Goal: Communication & Community: Answer question/provide support

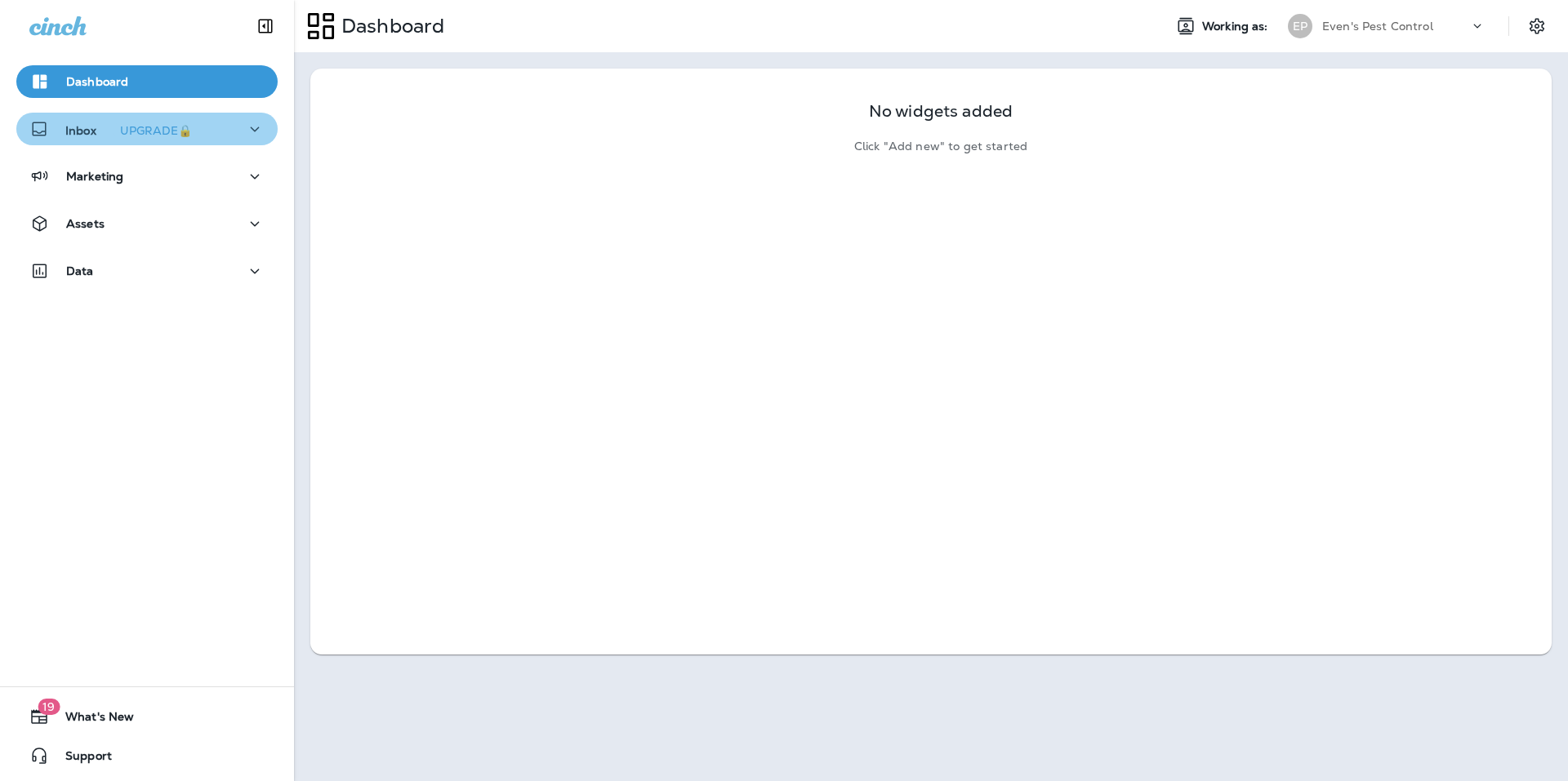
click at [249, 124] on icon "button" at bounding box center [255, 129] width 20 height 21
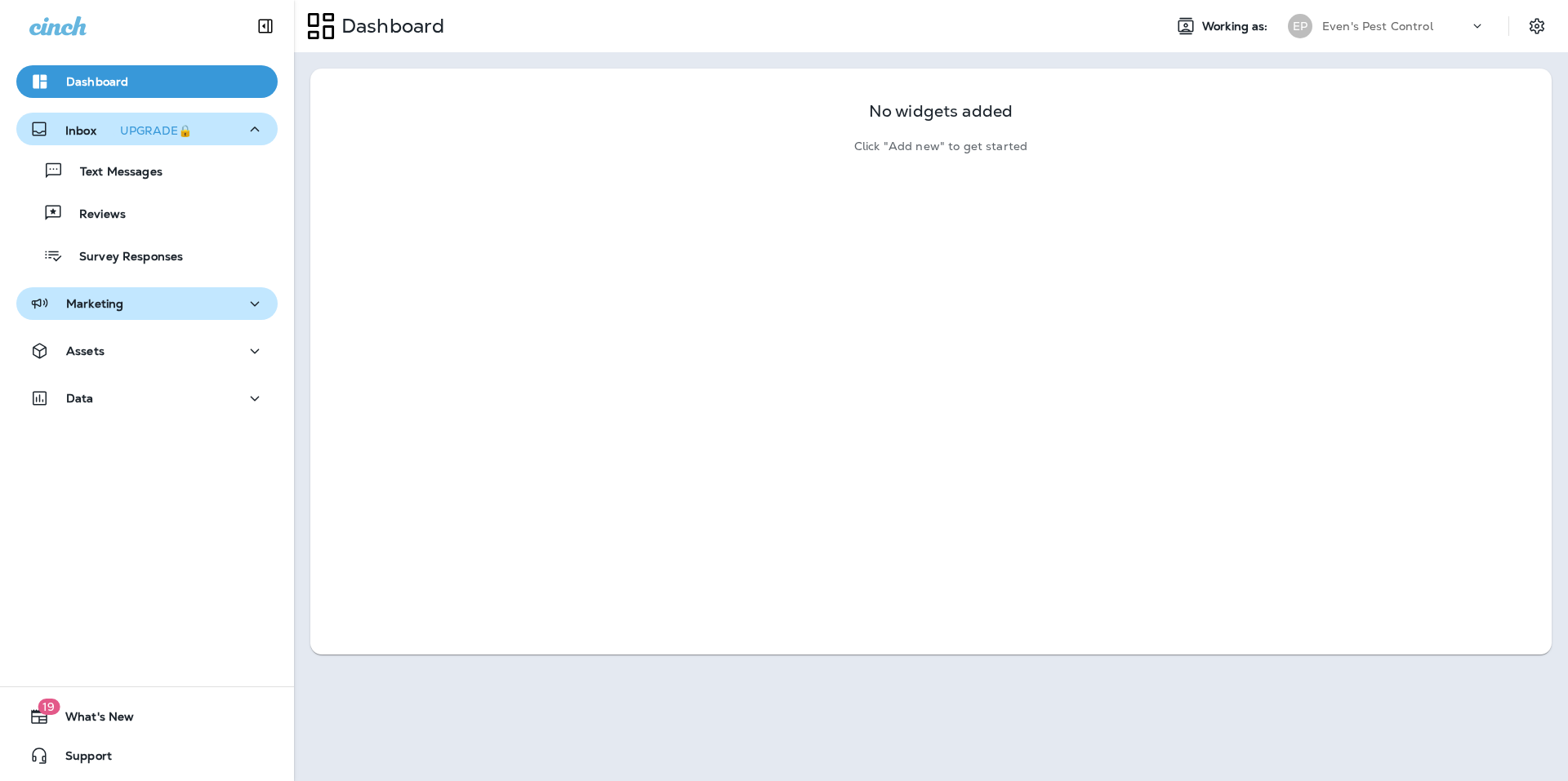
click at [245, 303] on icon "button" at bounding box center [255, 304] width 20 height 21
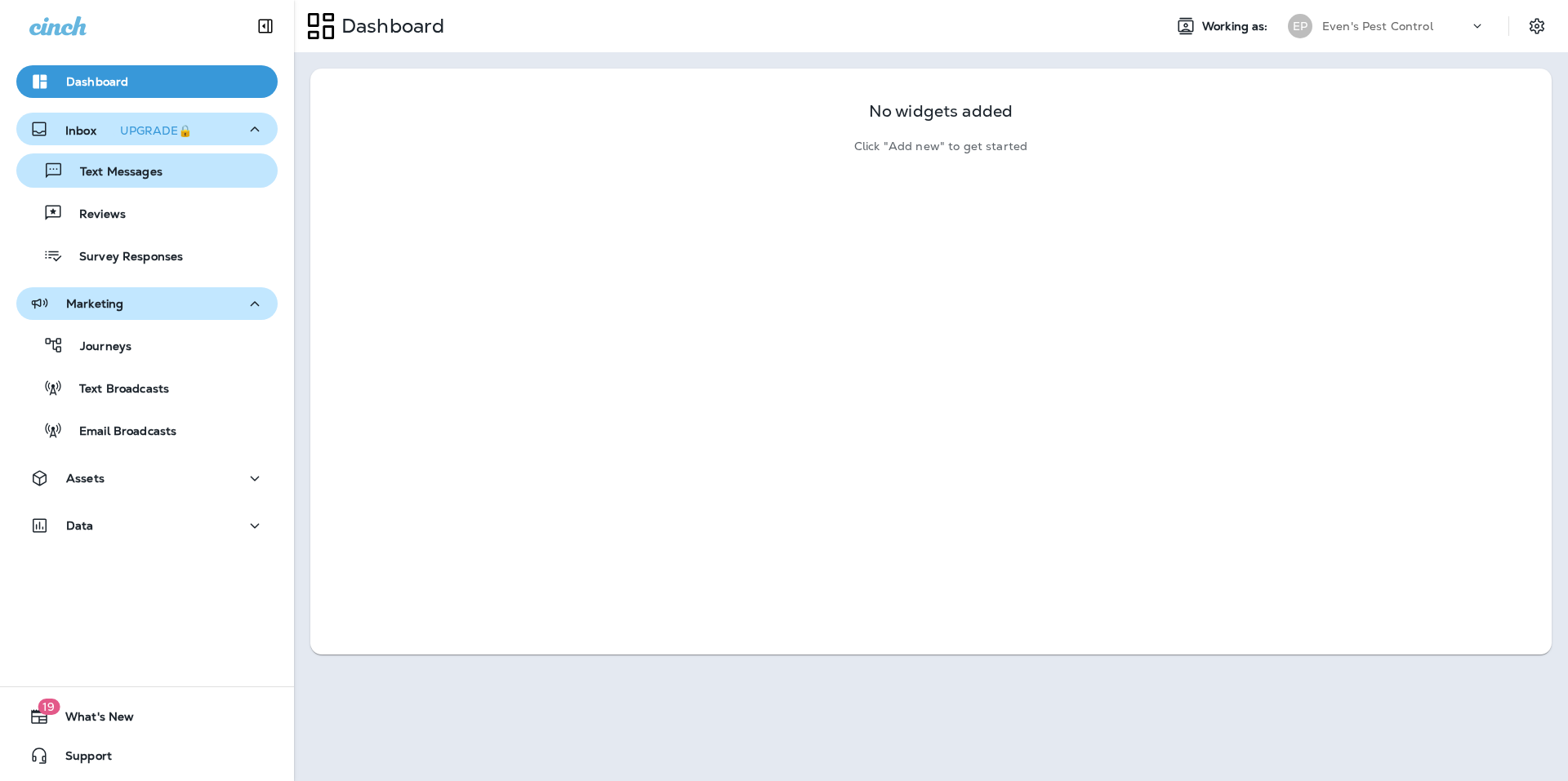
click at [135, 165] on p "Text Messages" at bounding box center [113, 172] width 99 height 15
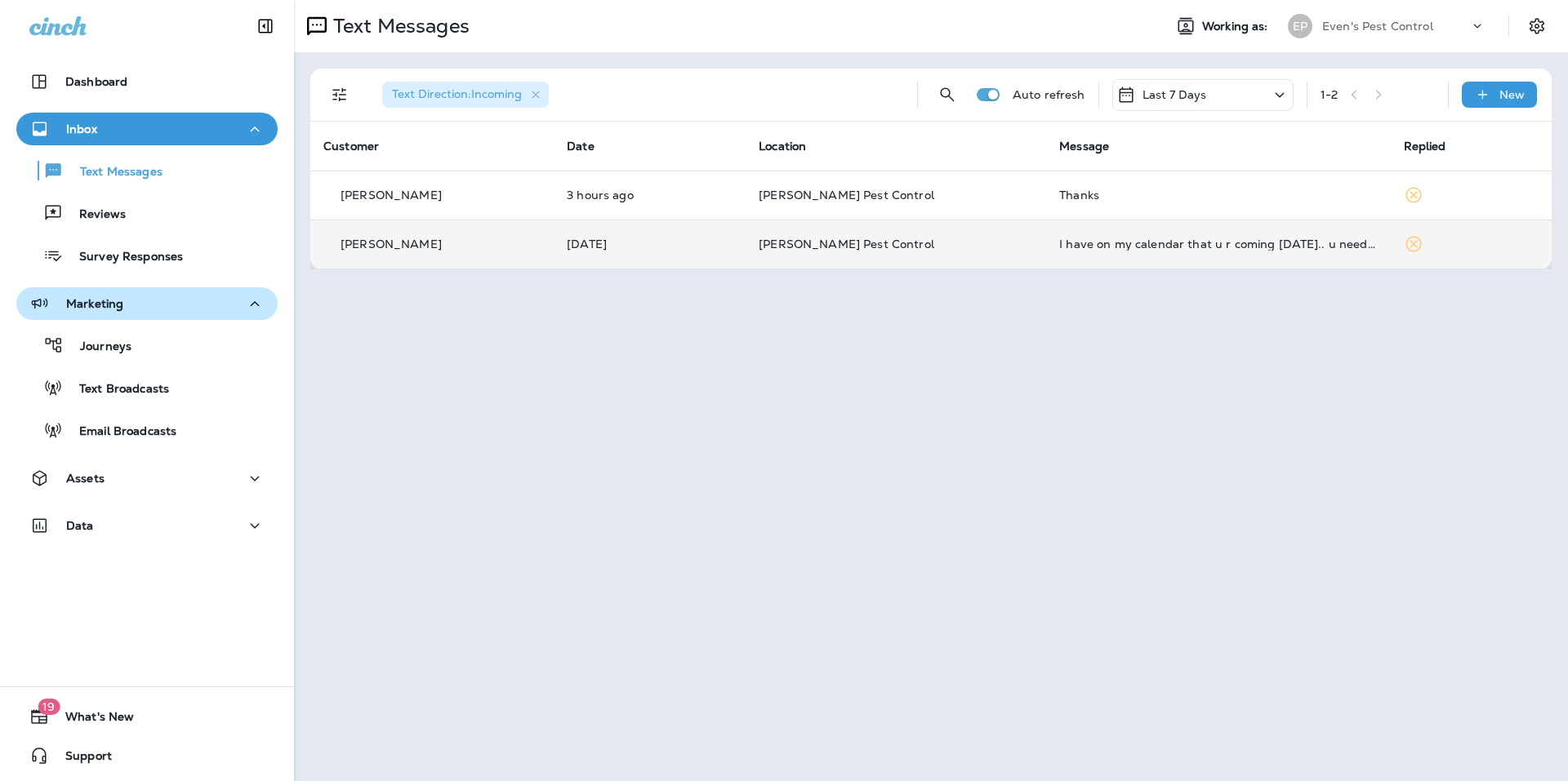
click at [408, 251] on div "[PERSON_NAME]" at bounding box center [432, 244] width 217 height 17
